Goal: Information Seeking & Learning: Learn about a topic

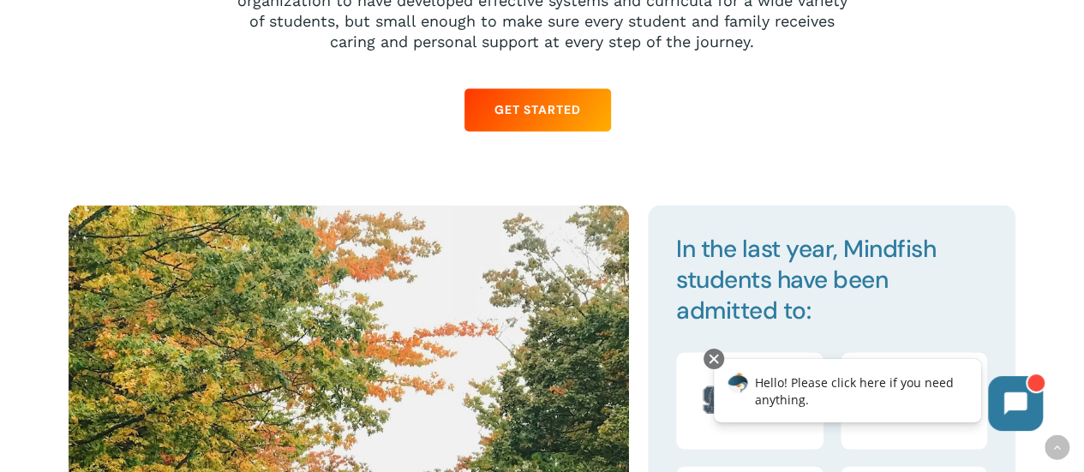
scroll to position [1524, 0]
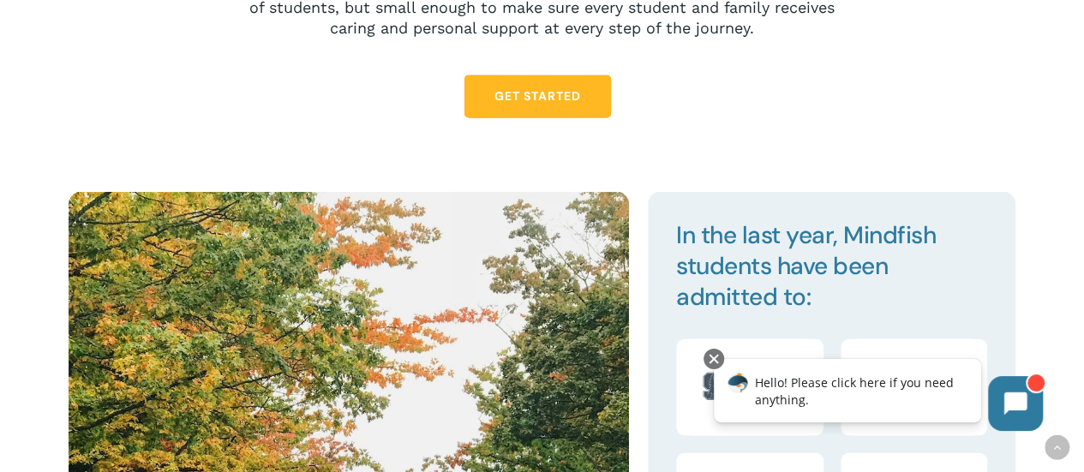
click at [550, 95] on span "Get Started" at bounding box center [537, 95] width 87 height 17
